Goal: Find specific page/section: Find specific page/section

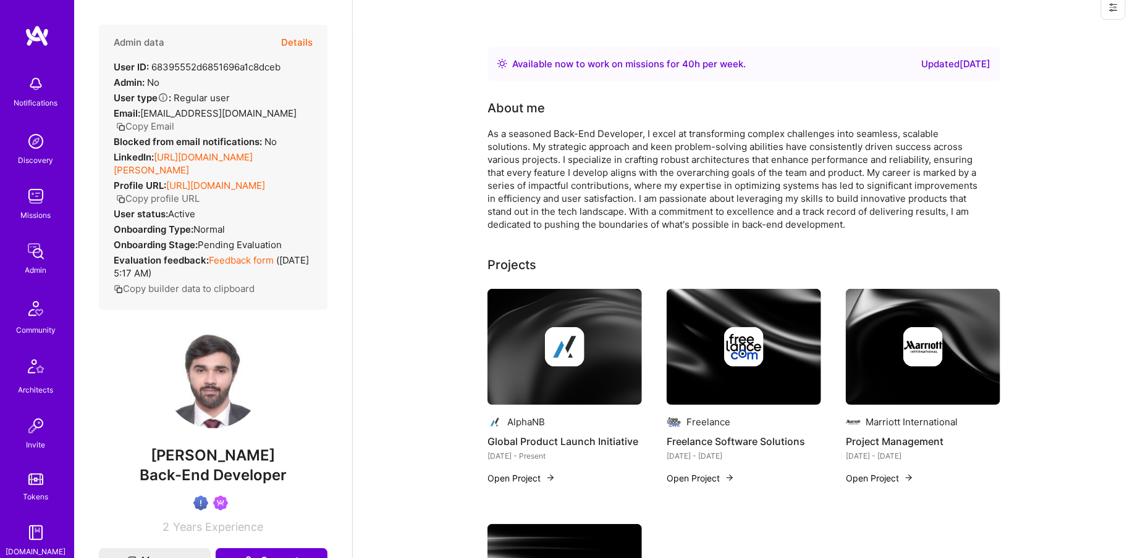
scroll to position [230, 0]
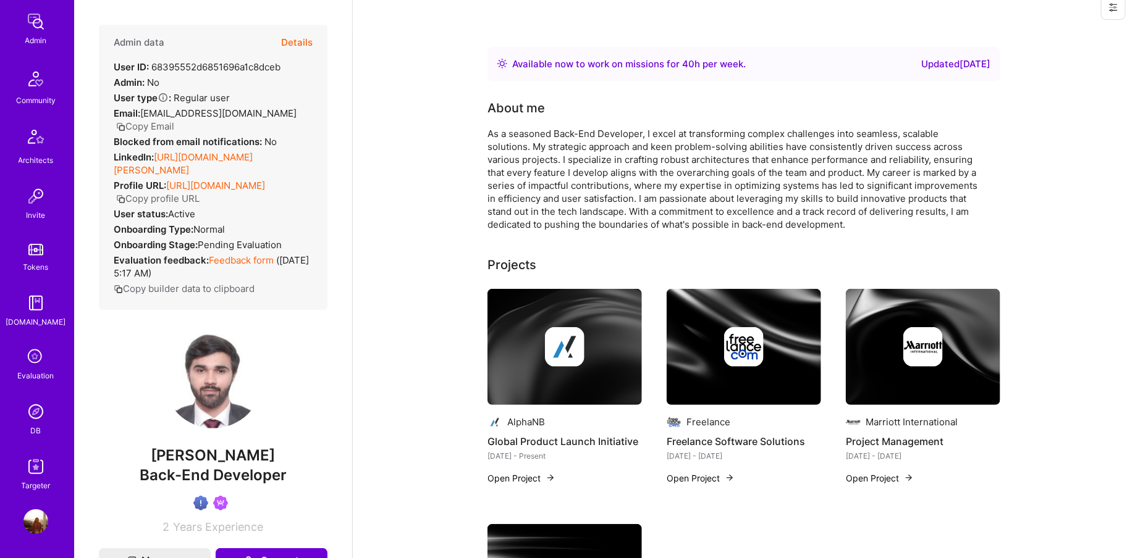
click at [40, 429] on div "DB" at bounding box center [36, 430] width 11 height 13
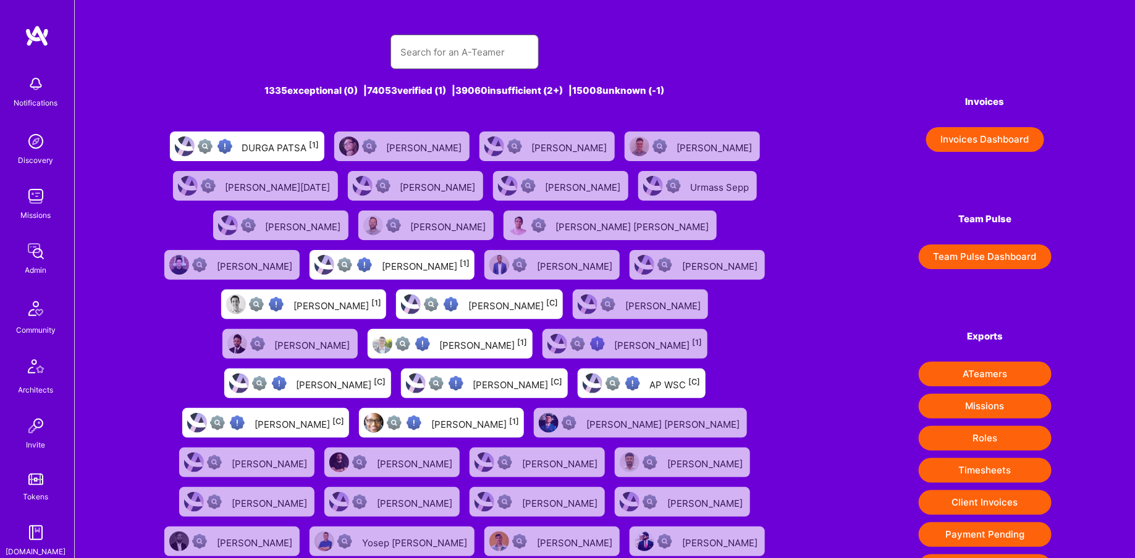
click at [473, 44] on input "text" at bounding box center [464, 52] width 128 height 32
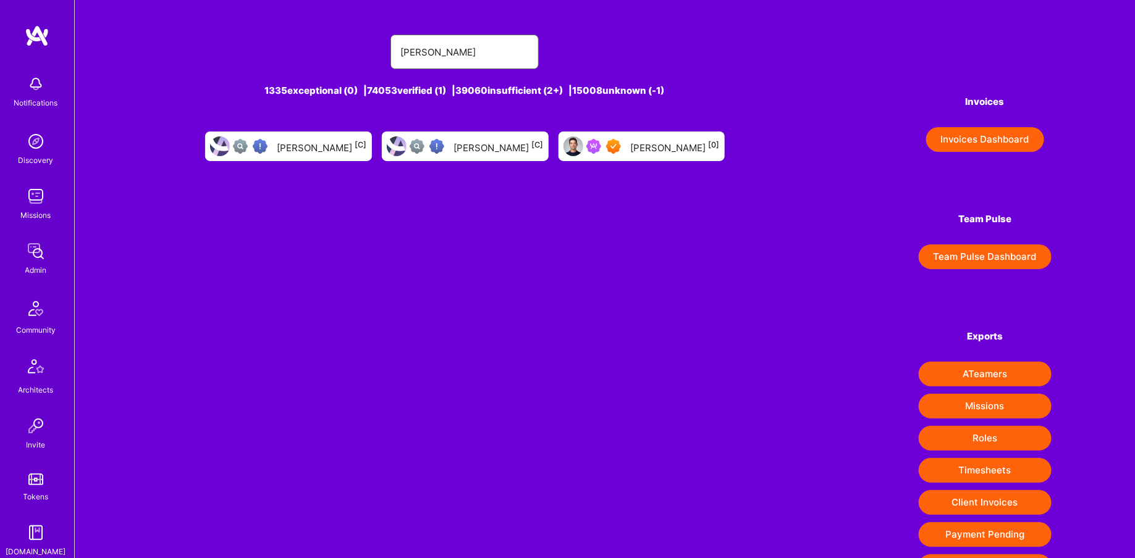
type input "[PERSON_NAME]"
click at [614, 145] on div "[PERSON_NAME] [0]" at bounding box center [641, 147] width 166 height 30
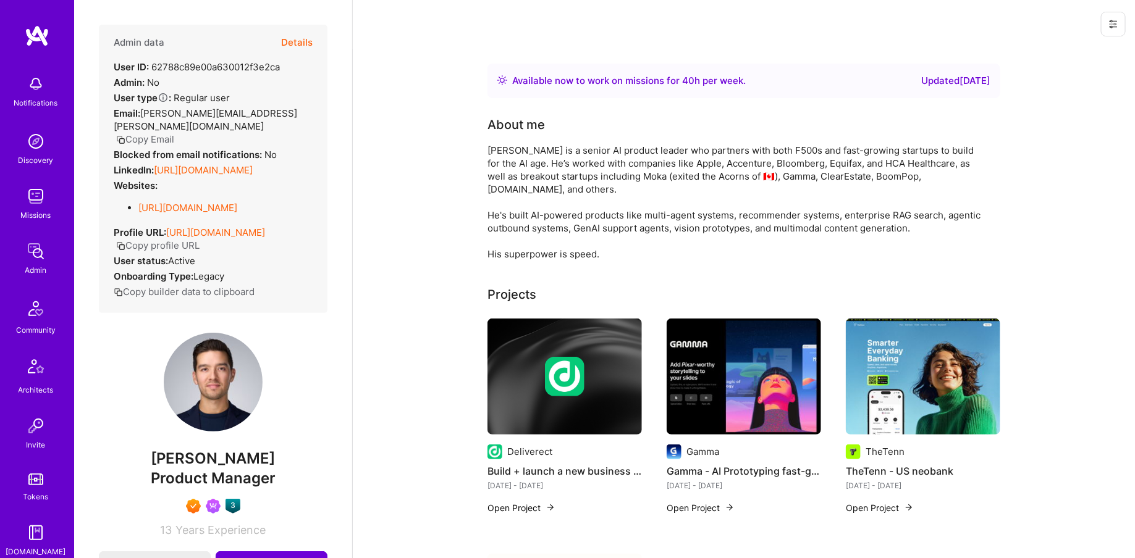
click at [43, 38] on img at bounding box center [37, 36] width 25 height 22
